Goal: Find specific page/section: Find specific page/section

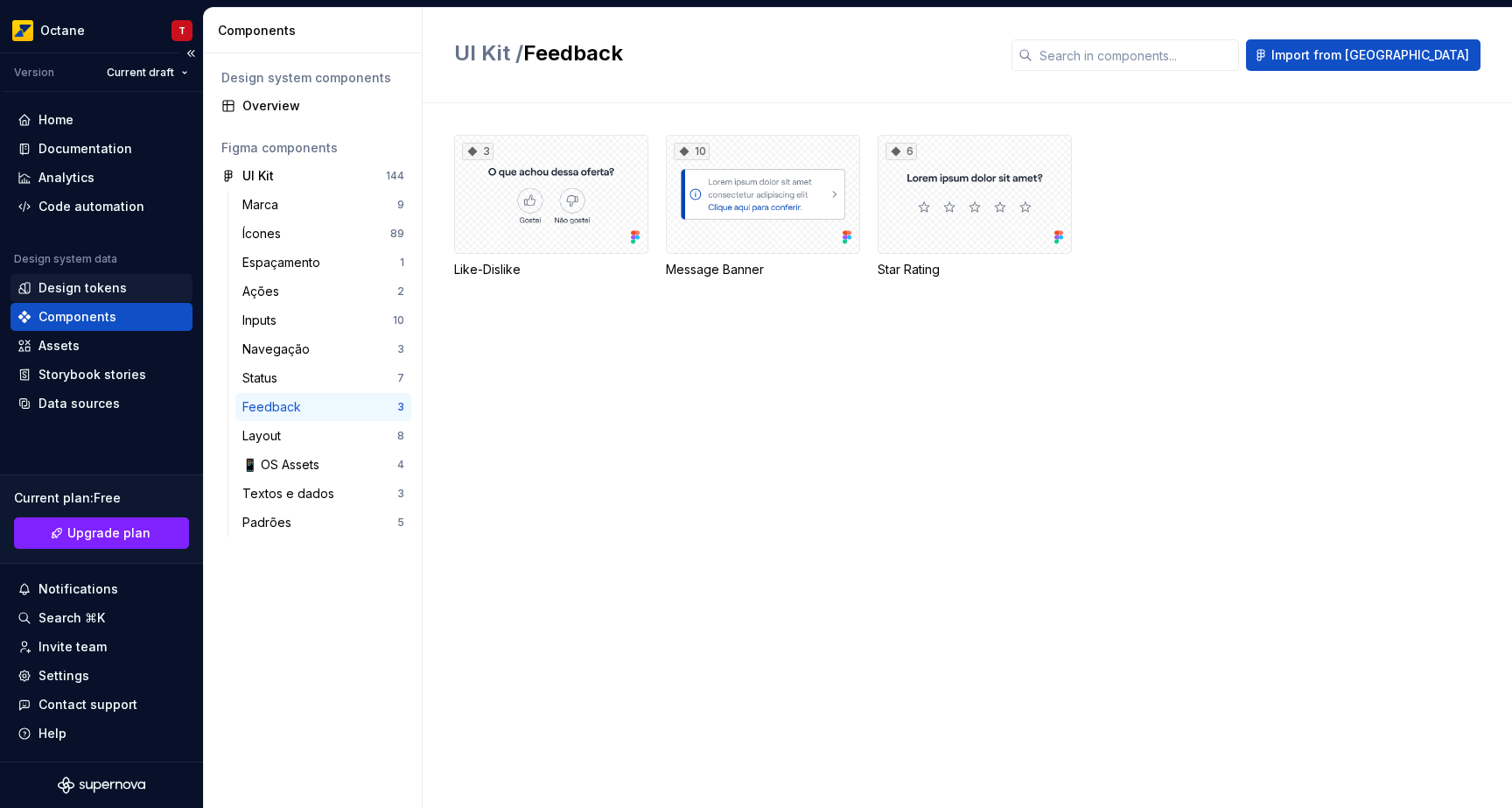
click at [95, 291] on div "Design tokens" at bounding box center [83, 288] width 88 height 18
